Goal: Find specific page/section: Find specific page/section

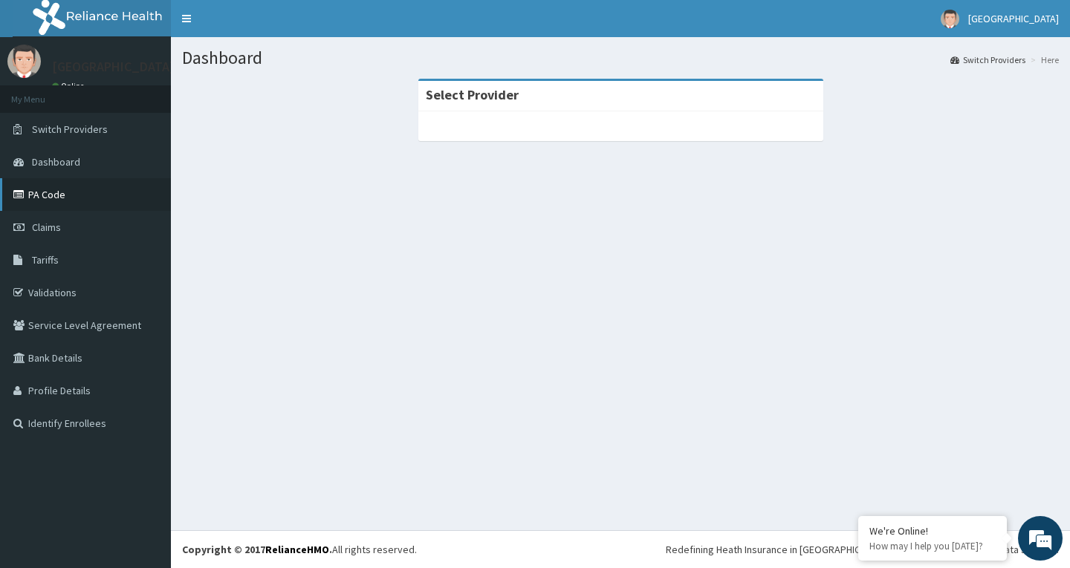
click at [82, 207] on link "PA Code" at bounding box center [85, 194] width 171 height 33
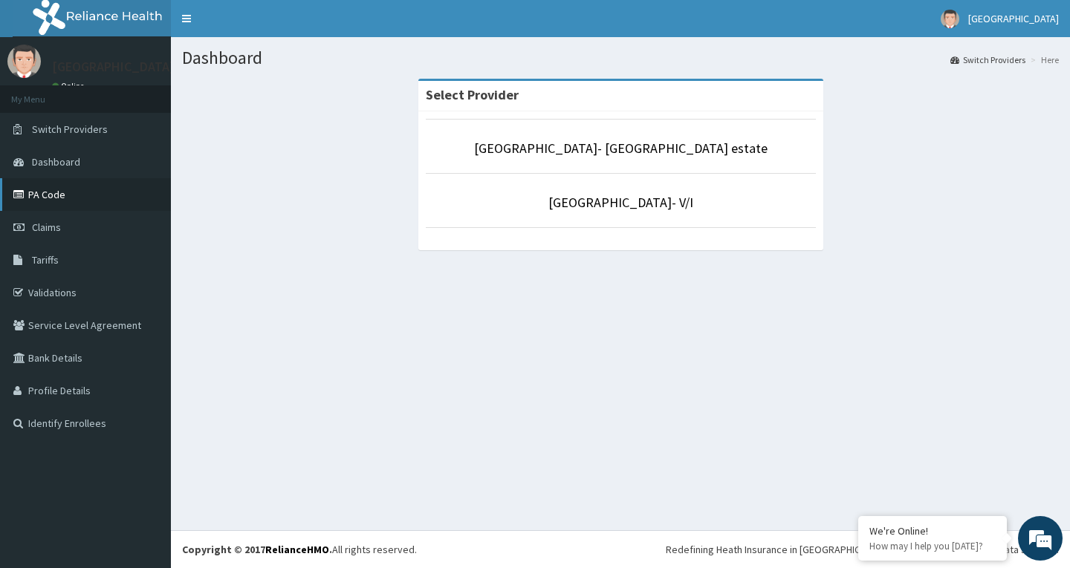
click at [48, 198] on link "PA Code" at bounding box center [85, 194] width 171 height 33
